Goal: Information Seeking & Learning: Learn about a topic

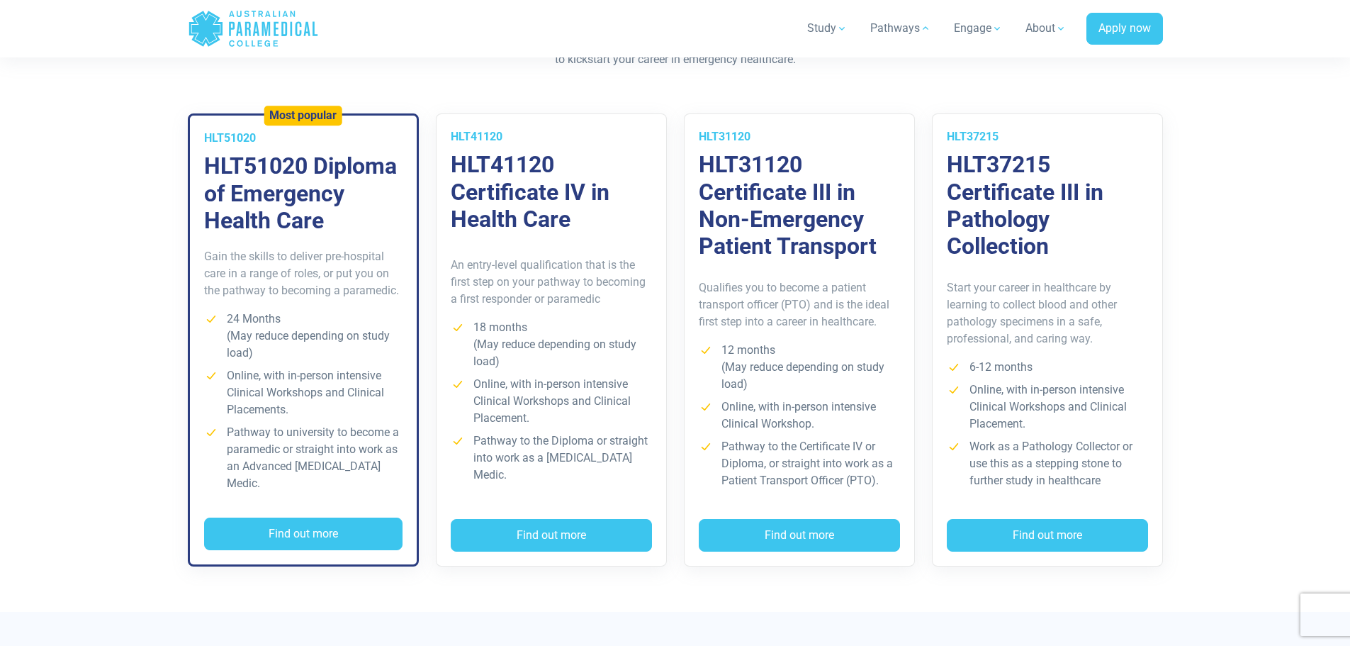
scroll to position [1020, 0]
click at [315, 526] on button "Find out more" at bounding box center [303, 533] width 198 height 33
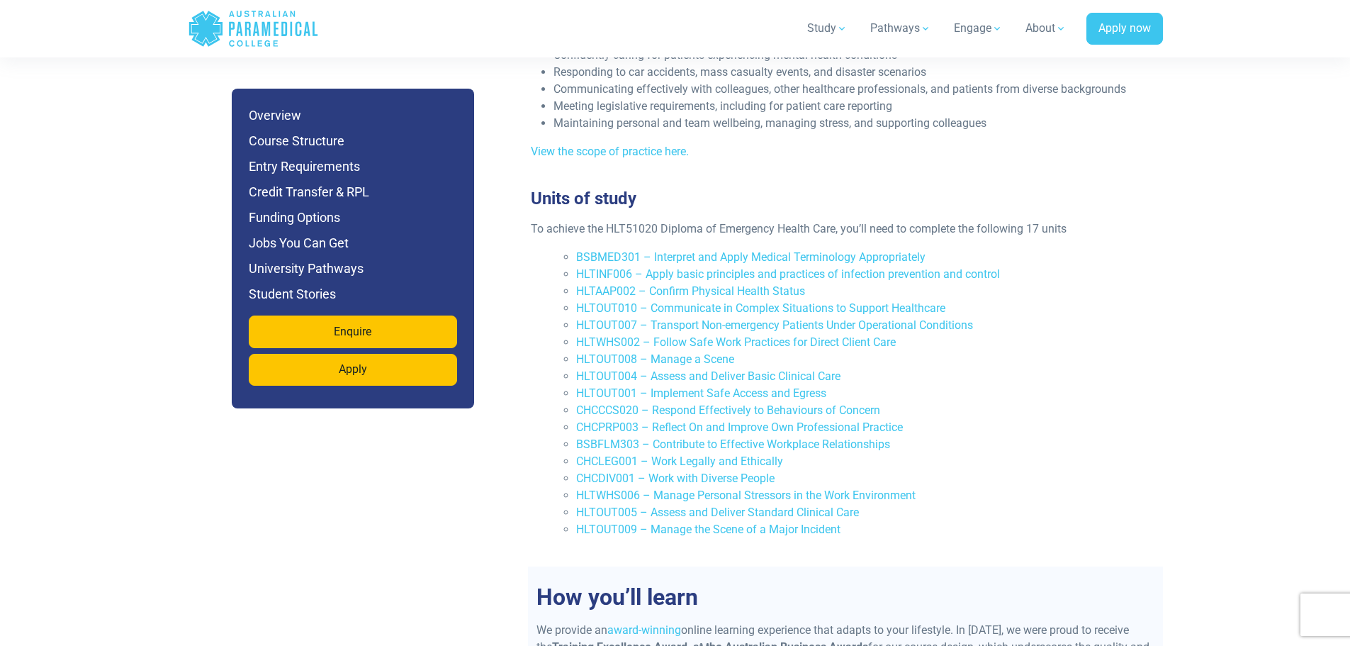
scroll to position [2975, 0]
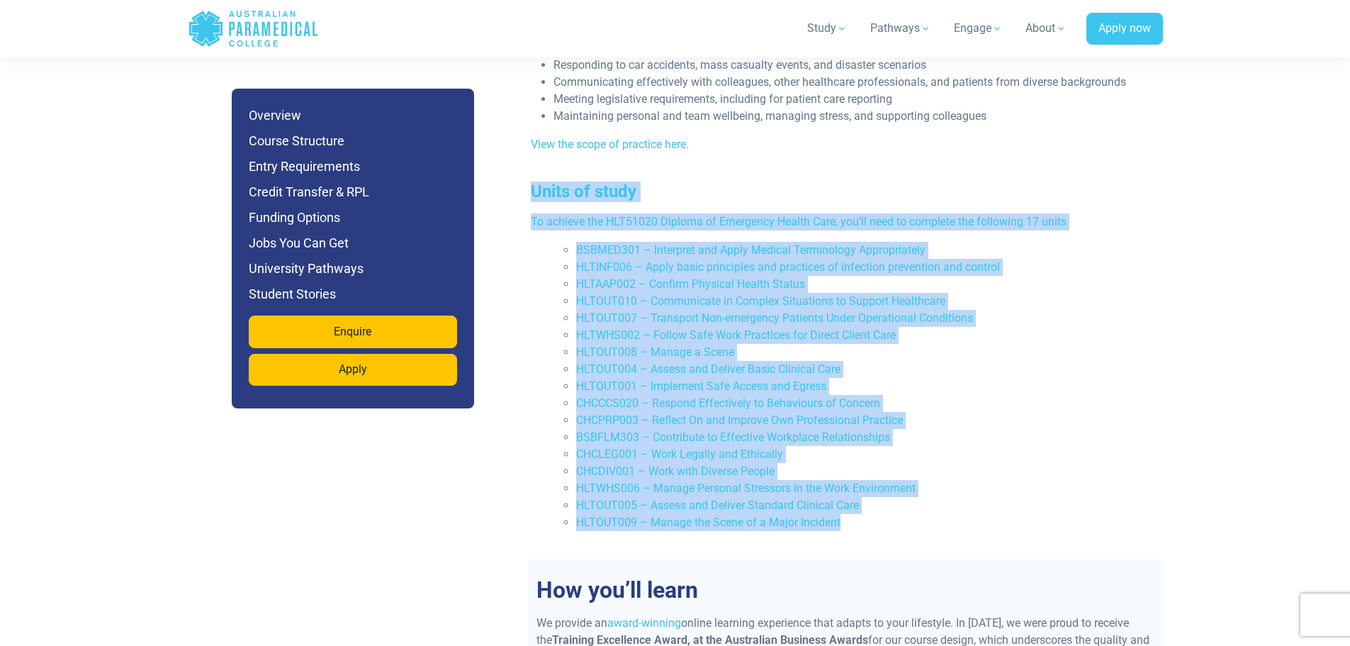
drag, startPoint x: 858, startPoint y: 477, endPoint x: 518, endPoint y: 137, distance: 481.1
copy div "Lorem ip dolor Si ametcon adi ELI08366 Seddoei te Incididun Utlabo Etdo, mag’al…"
